Goal: Task Accomplishment & Management: Manage account settings

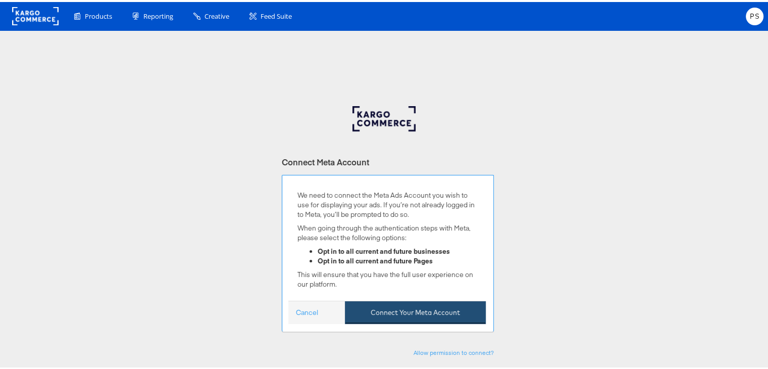
click at [392, 309] on button "Connect Your Meta Account" at bounding box center [415, 310] width 141 height 23
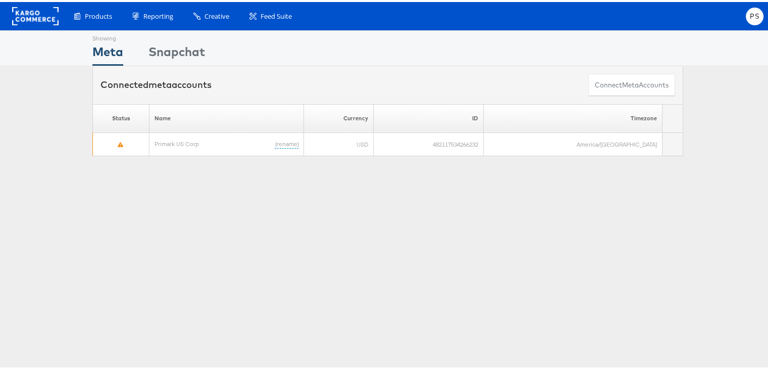
click at [29, 12] on rect at bounding box center [35, 14] width 46 height 18
click at [750, 17] on span "PS" at bounding box center [755, 14] width 10 height 7
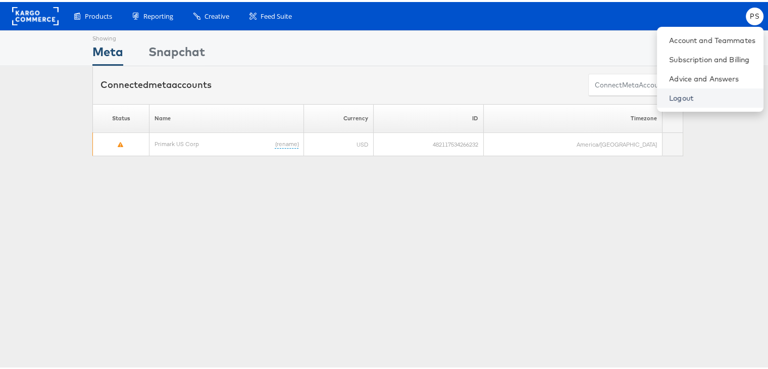
click at [669, 95] on link "Logout" at bounding box center [712, 96] width 86 height 10
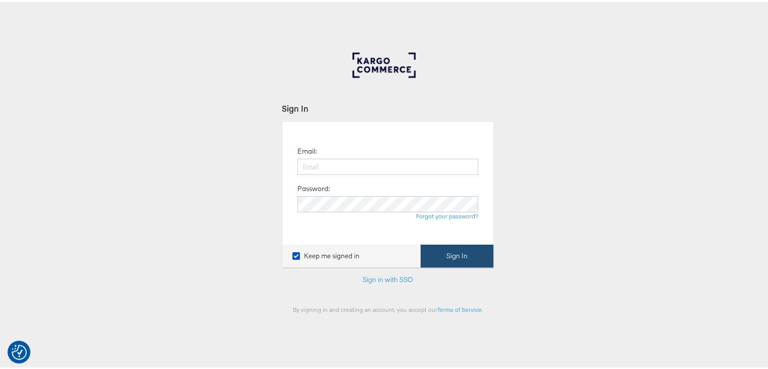
type input "priya.shinde@kargo.com"
click at [449, 250] on button "Sign In" at bounding box center [457, 253] width 73 height 23
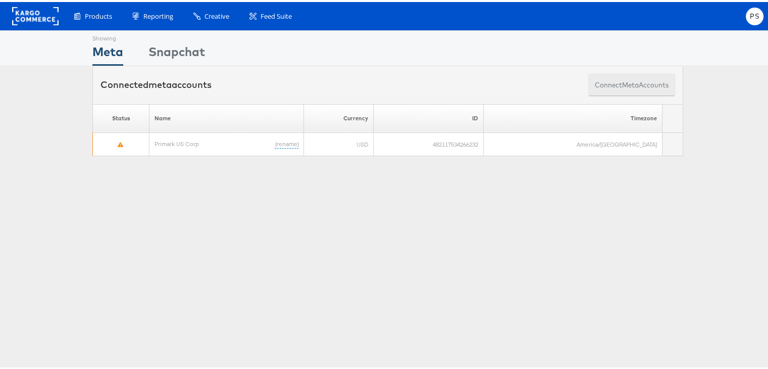
click at [622, 82] on span "meta" at bounding box center [630, 83] width 17 height 10
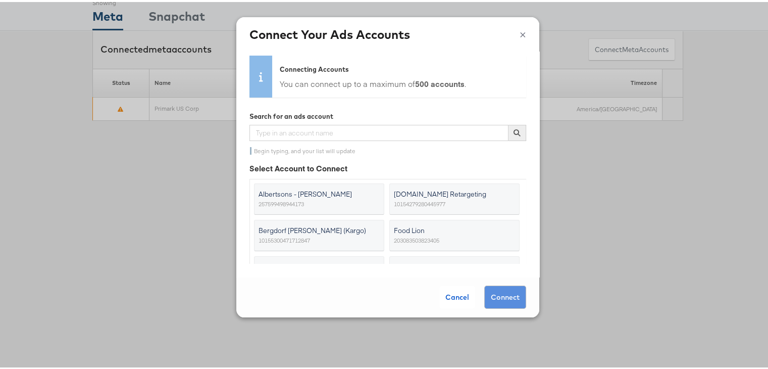
click at [520, 35] on button "×" at bounding box center [523, 31] width 7 height 15
